Goal: Entertainment & Leisure: Consume media (video, audio)

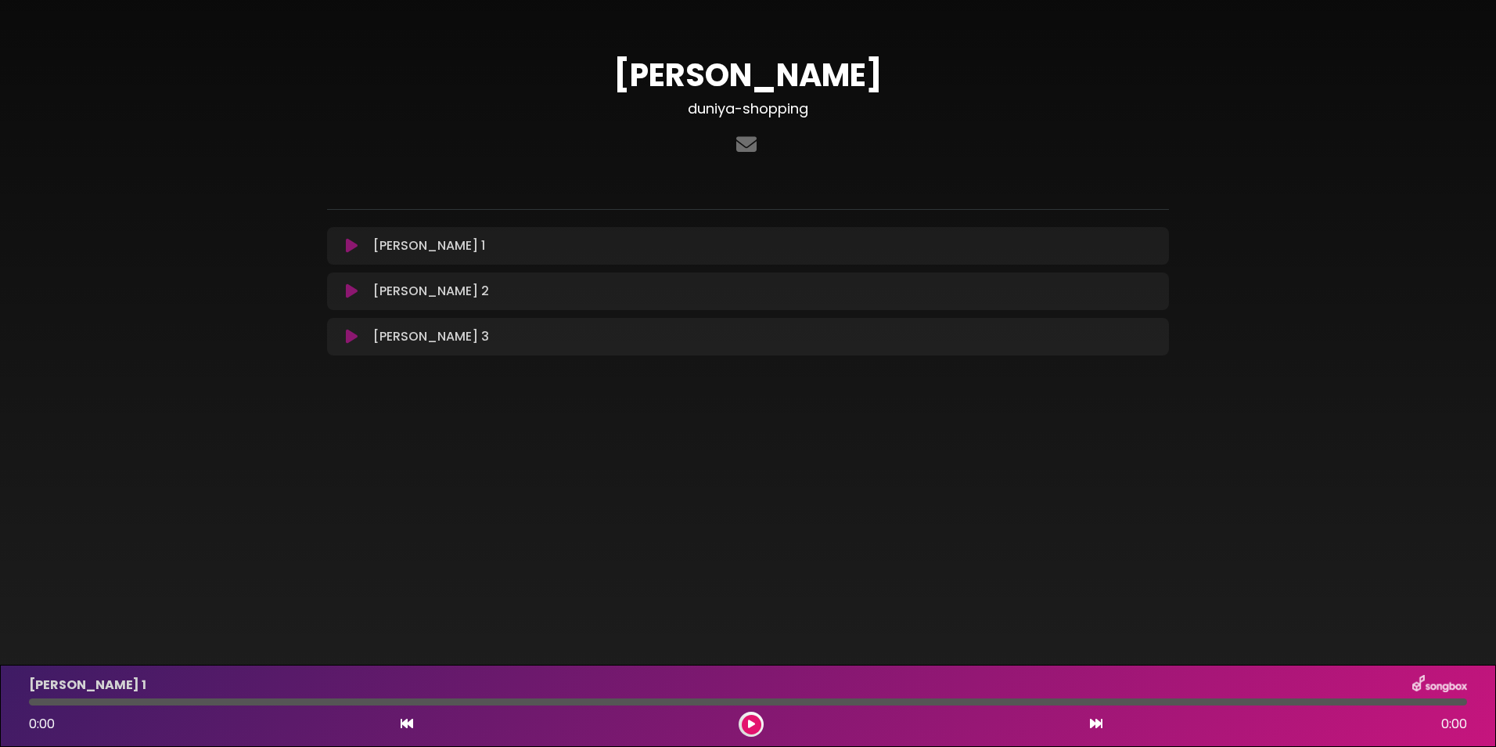
click at [1028, 252] on div "[PERSON_NAME] 1 Loading Track..." at bounding box center [763, 245] width 793 height 19
click at [350, 244] on icon at bounding box center [352, 246] width 12 height 16
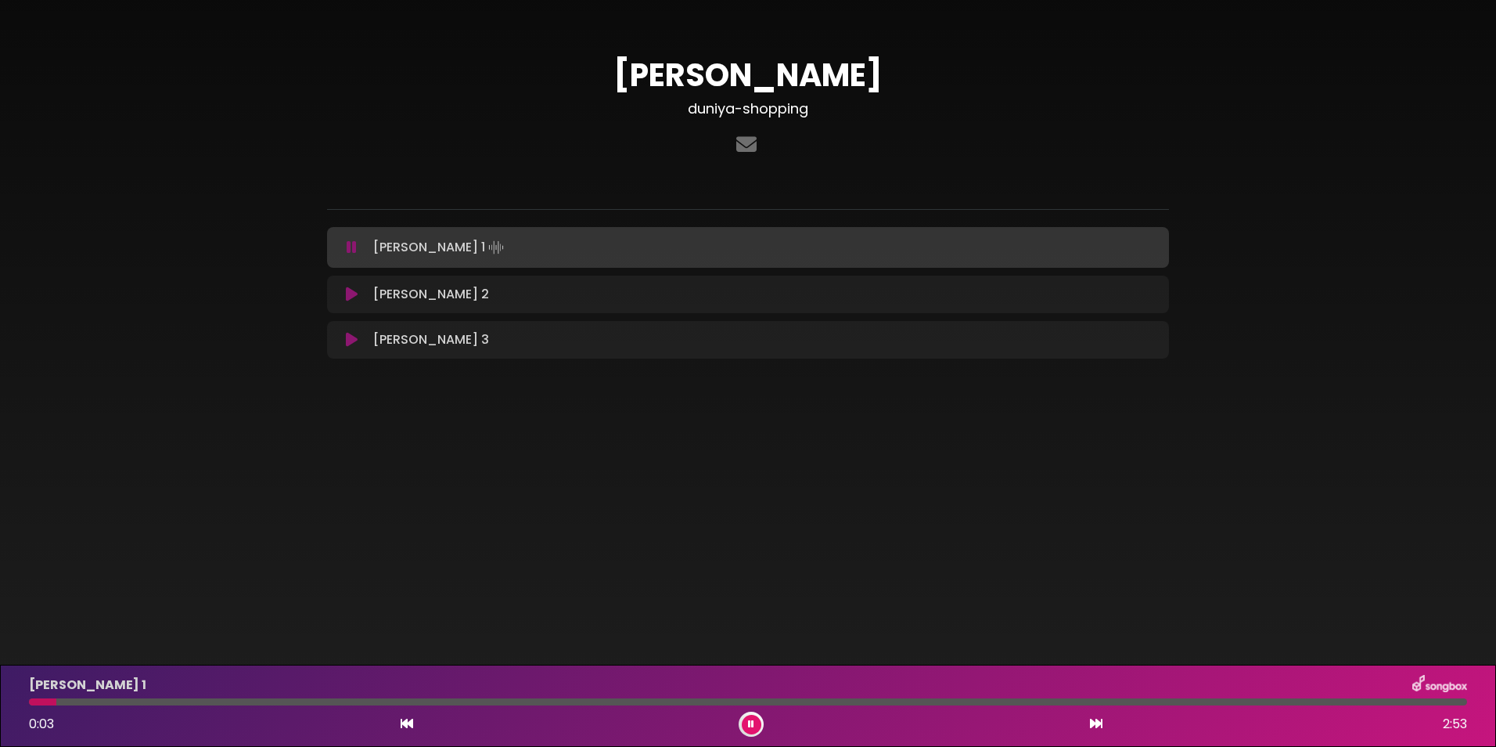
click at [747, 722] on button at bounding box center [752, 725] width 20 height 20
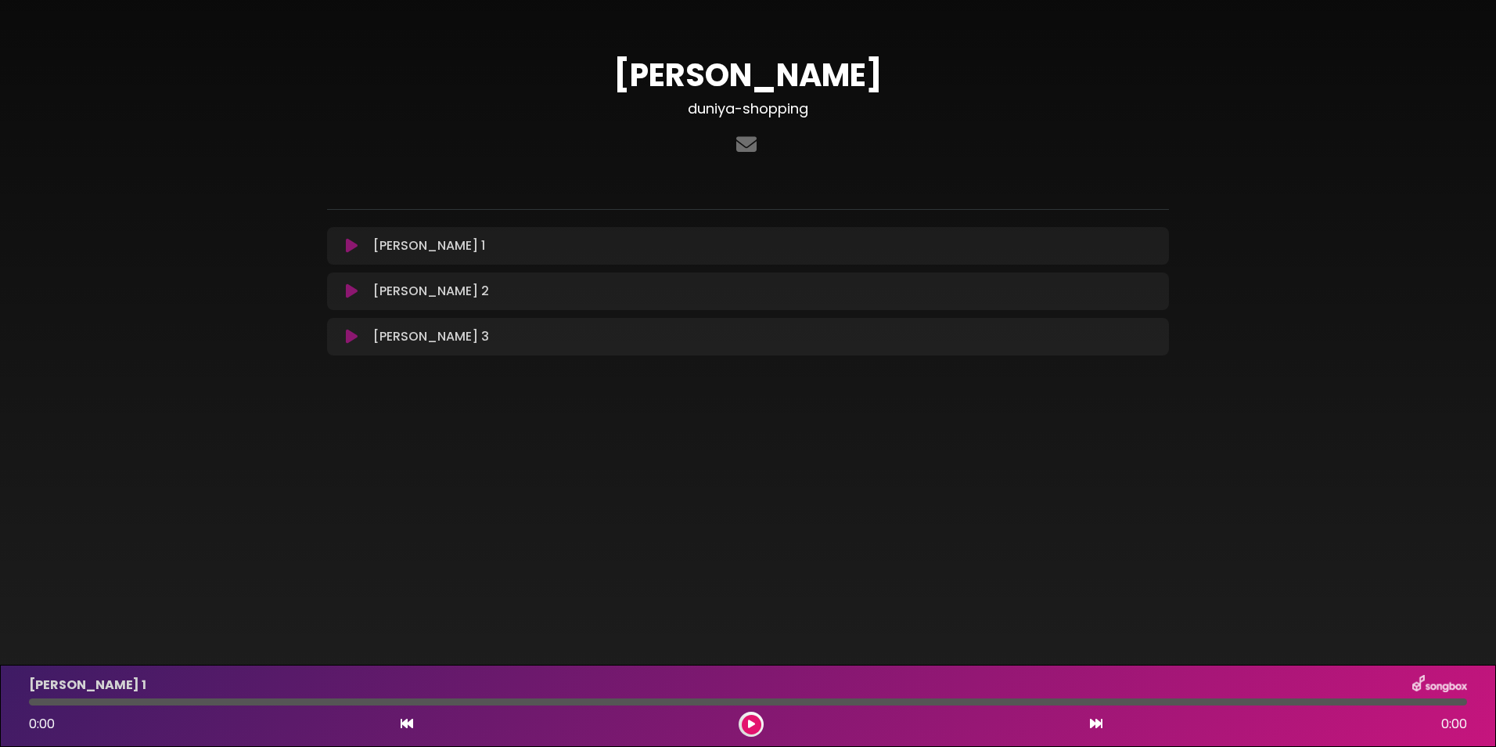
click at [351, 248] on icon at bounding box center [352, 246] width 12 height 16
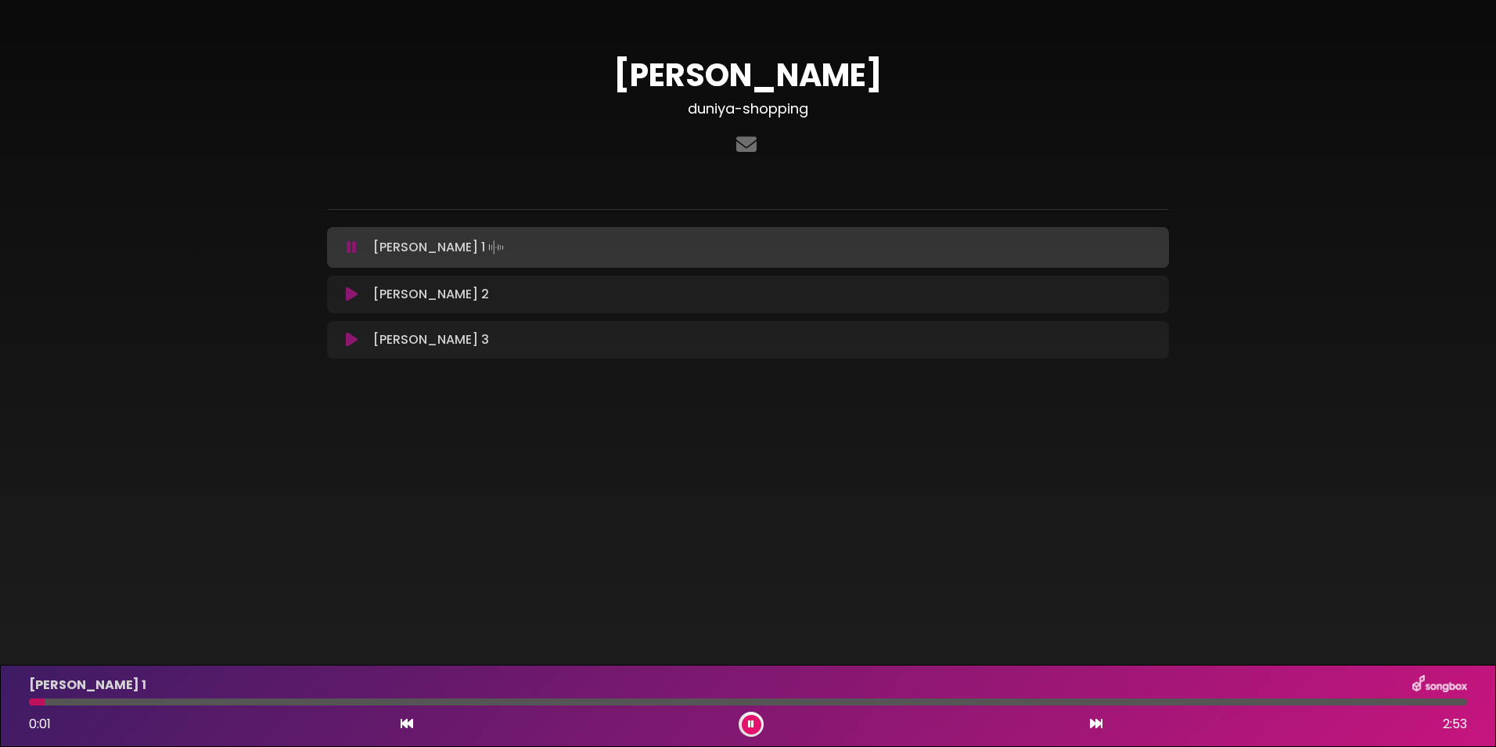
click at [358, 248] on button at bounding box center [352, 247] width 31 height 16
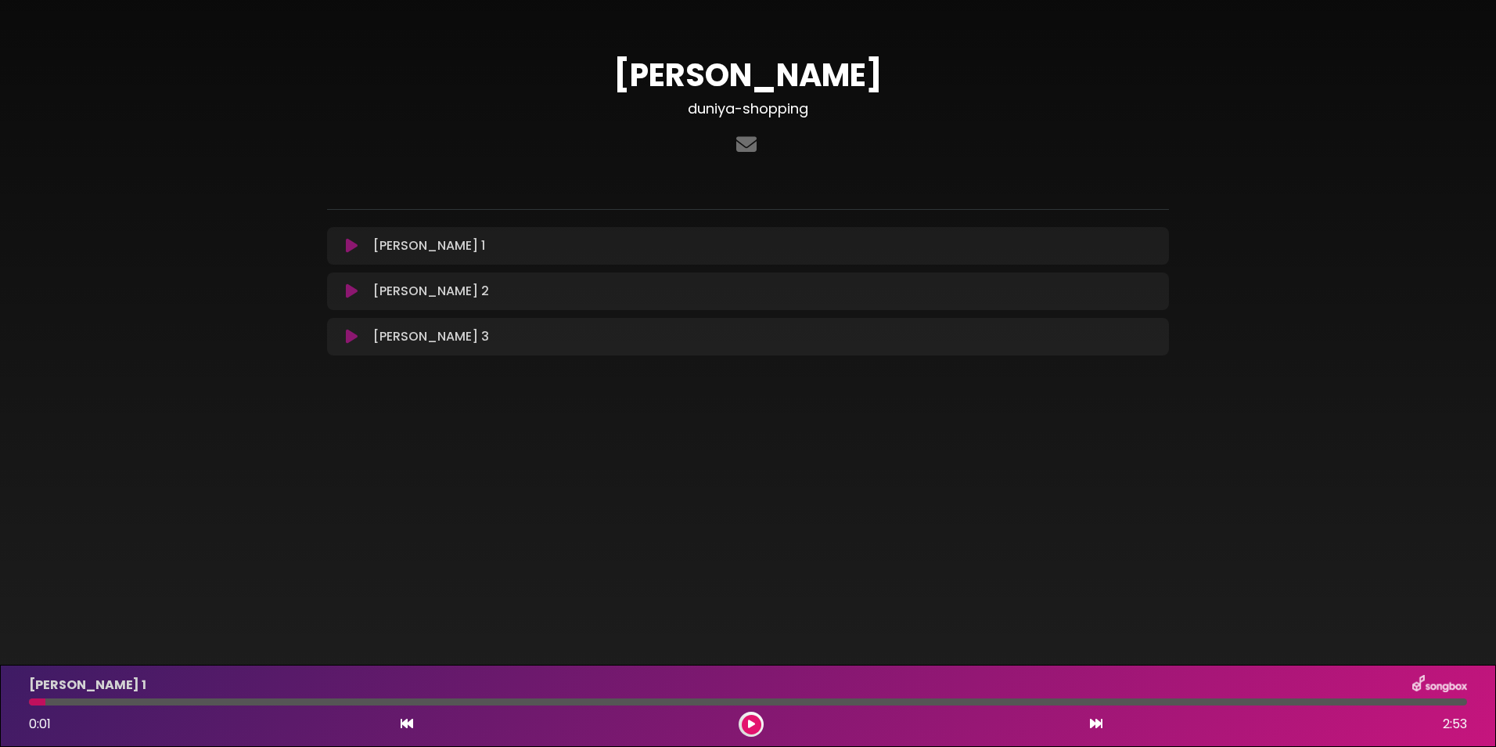
click at [607, 291] on div "Narottam 2 Loading Track..." at bounding box center [763, 291] width 793 height 19
